Goal: Task Accomplishment & Management: Use online tool/utility

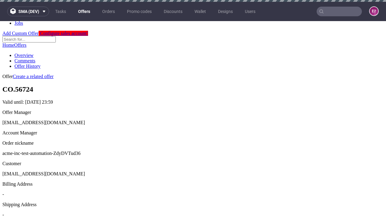
scroll to position [2, 0]
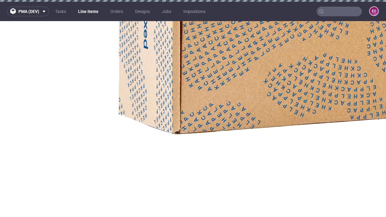
select select "accepted"
select select "received"
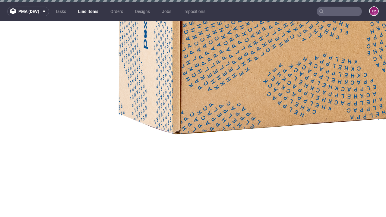
scroll to position [980, 0]
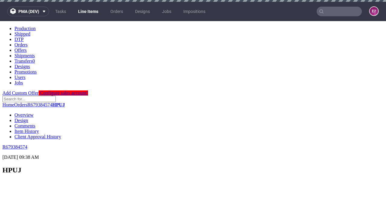
select select "accepted_dtp_issue_reprint"
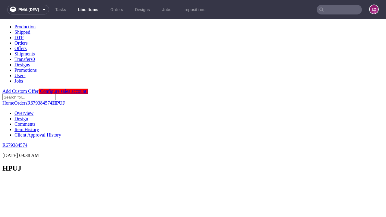
scroll to position [1027, 0]
